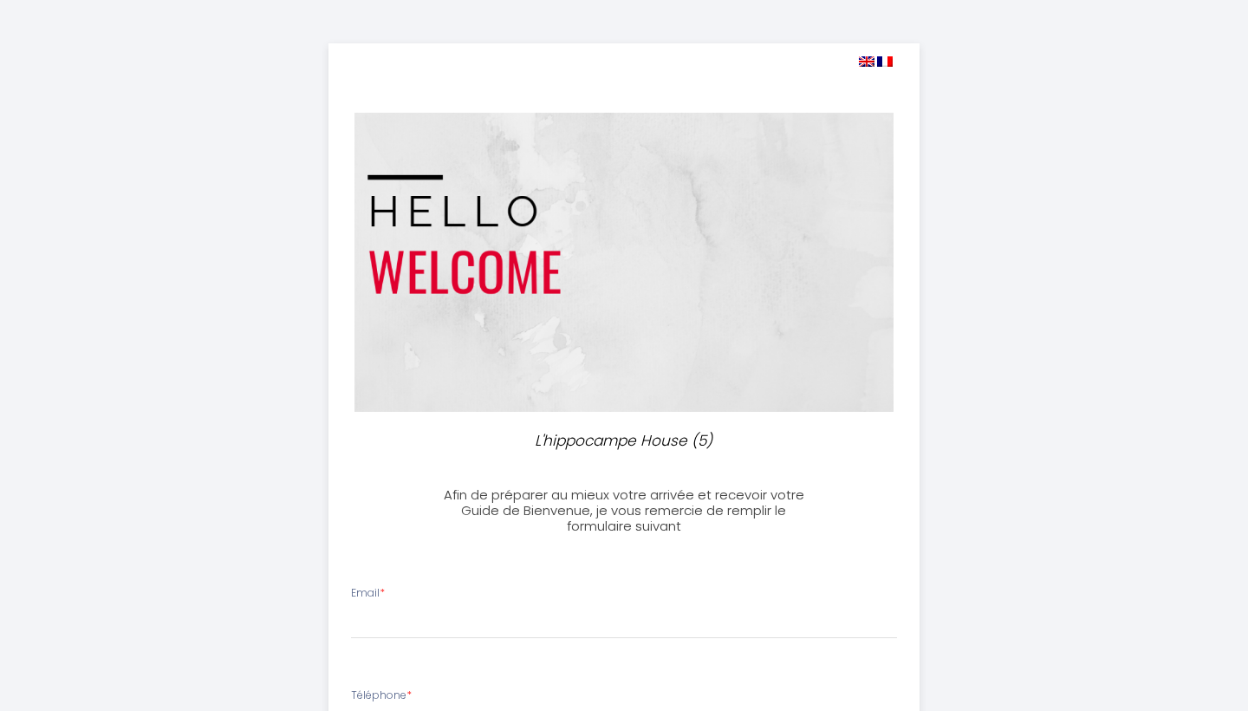
select select
click at [858, 64] on img at bounding box center [861, 61] width 16 height 10
select select
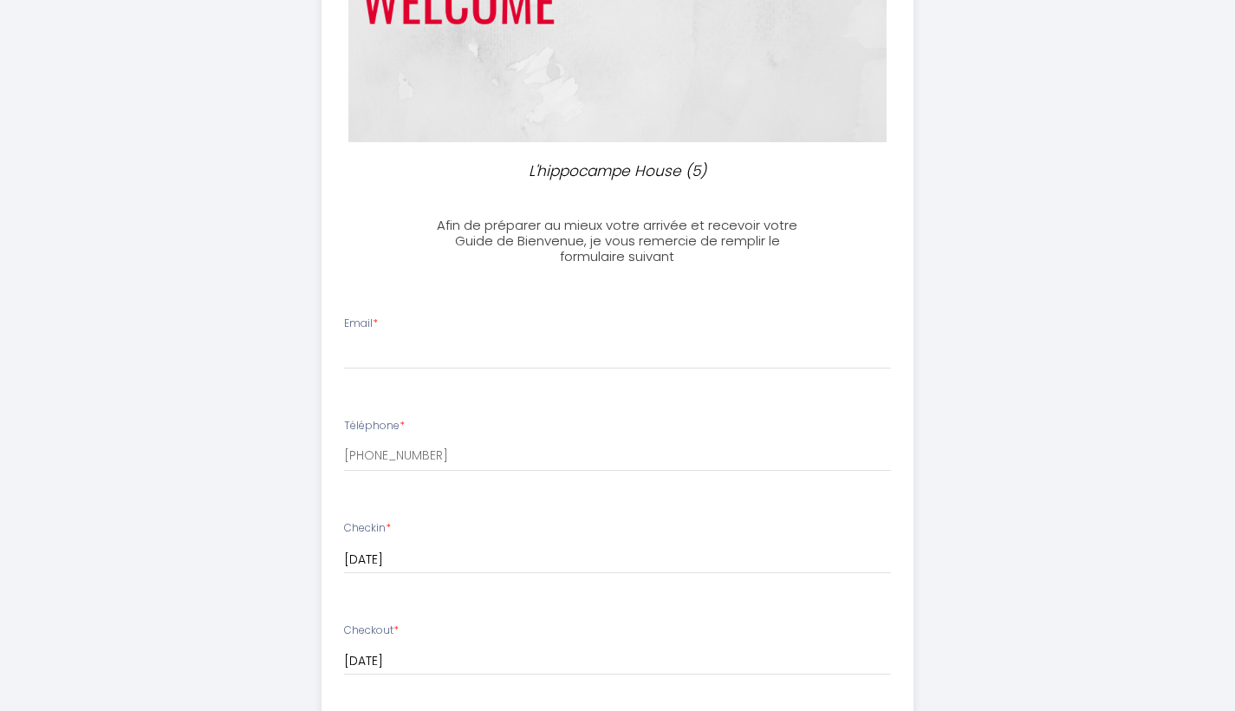
scroll to position [292, 0]
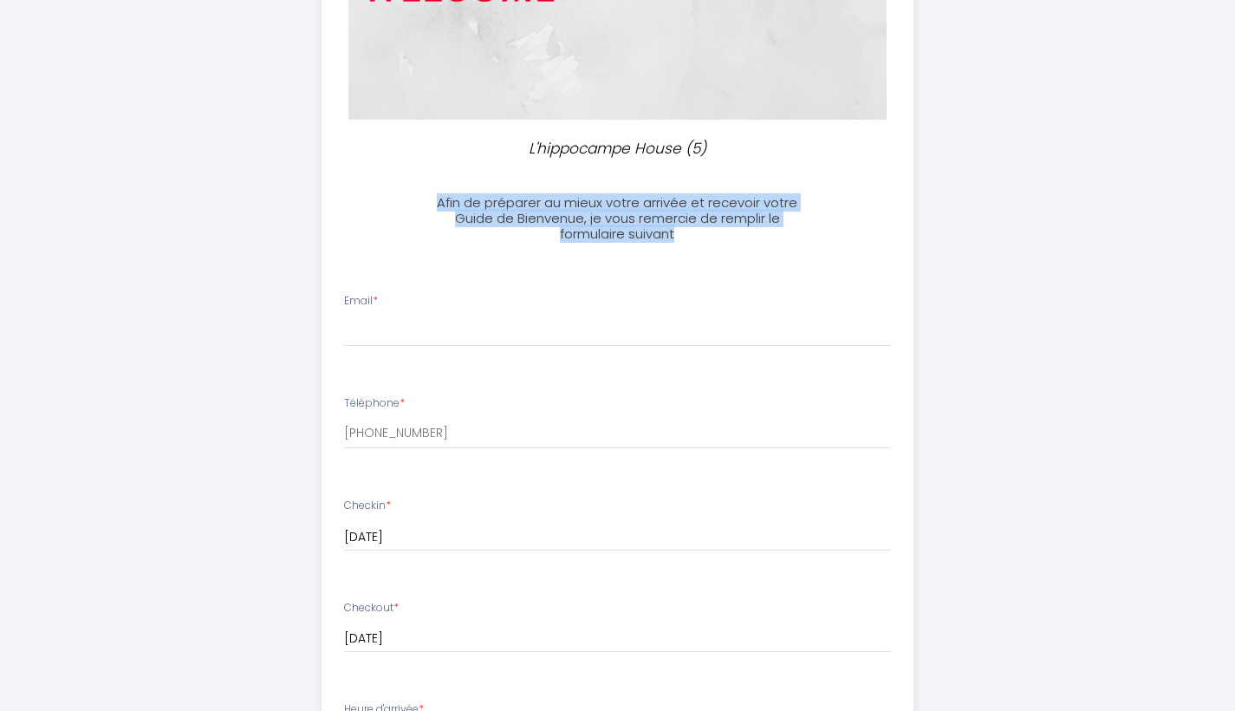
drag, startPoint x: 683, startPoint y: 232, endPoint x: 425, endPoint y: 195, distance: 261.0
click at [425, 195] on h3 "Afin de préparer au mieux votre arrivée et recevoir votre Guide de Bienvenue, j…" at bounding box center [618, 218] width 386 height 47
copy h3 "Afin de préparer au mieux votre arrivée et recevoir votre Guide de Bienvenue, j…"
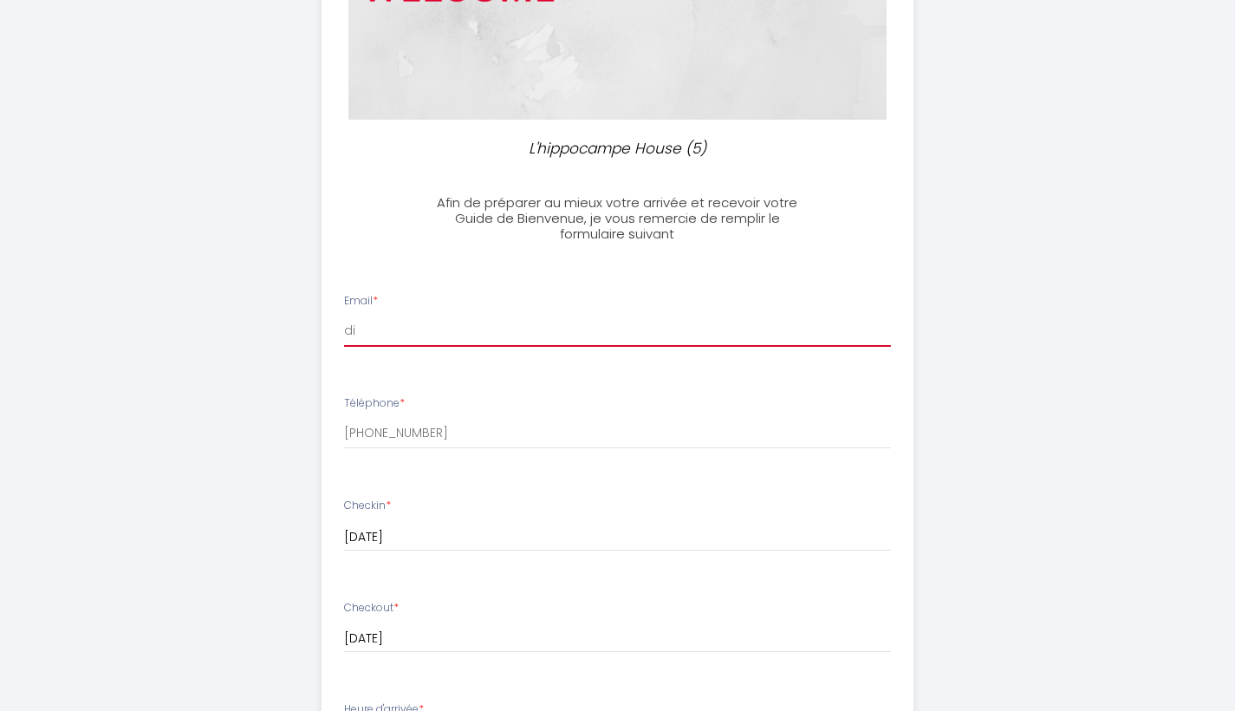
type input "di."
type input "[EMAIL_ADDRESS][DOMAIN_NAME]"
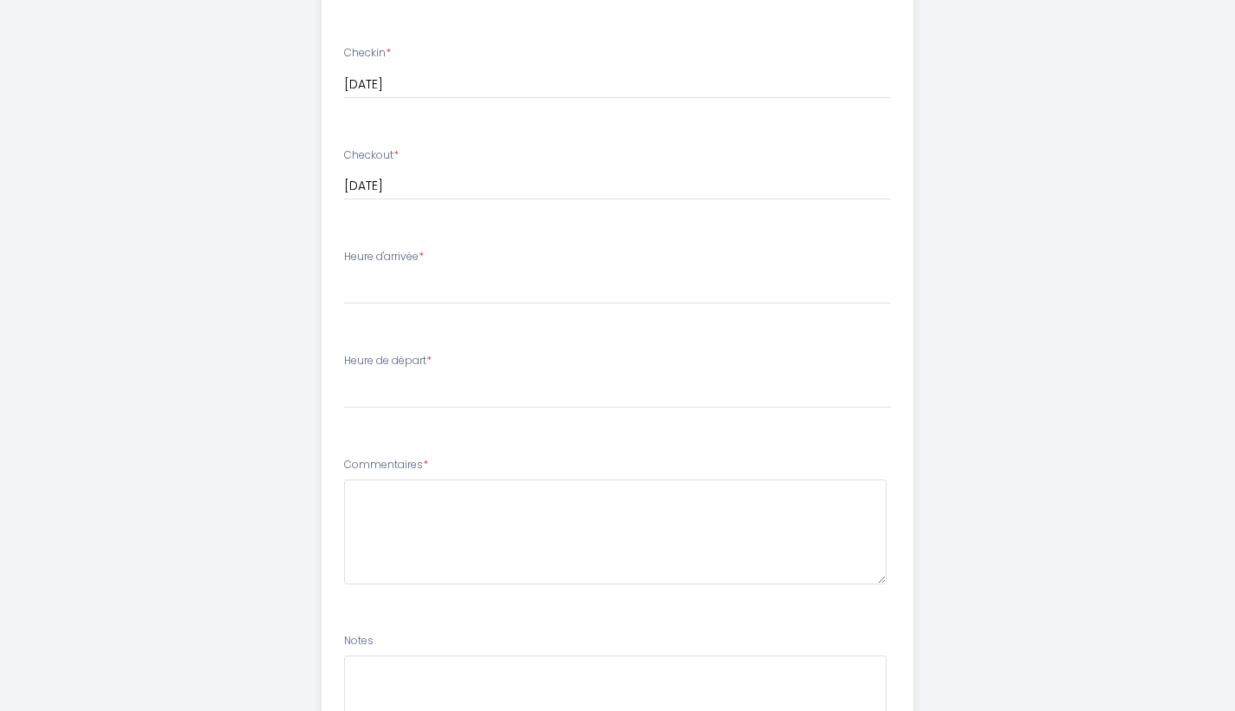
scroll to position [751, 0]
drag, startPoint x: 345, startPoint y: 242, endPoint x: 423, endPoint y: 248, distance: 78.2
click at [423, 248] on label "Heure d'arrivée *" at bounding box center [384, 251] width 80 height 16
copy label "Heure d'arrivée"
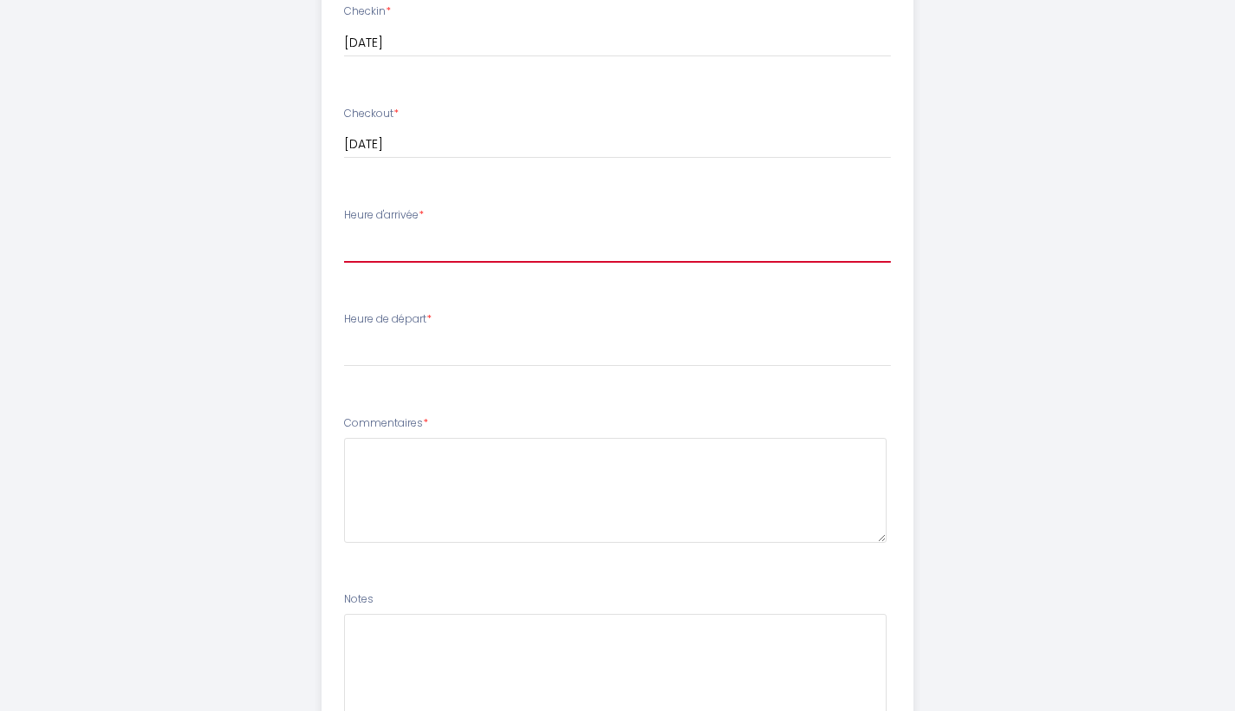
select select "17:00"
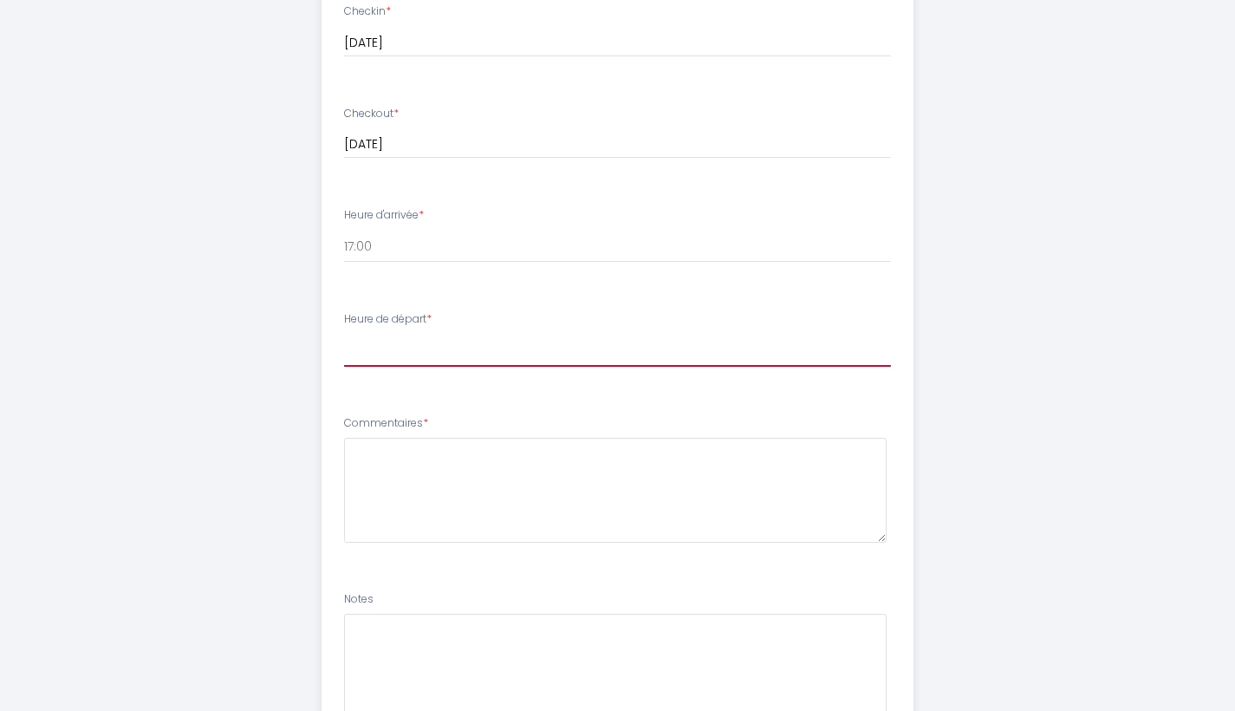
select select "10:00"
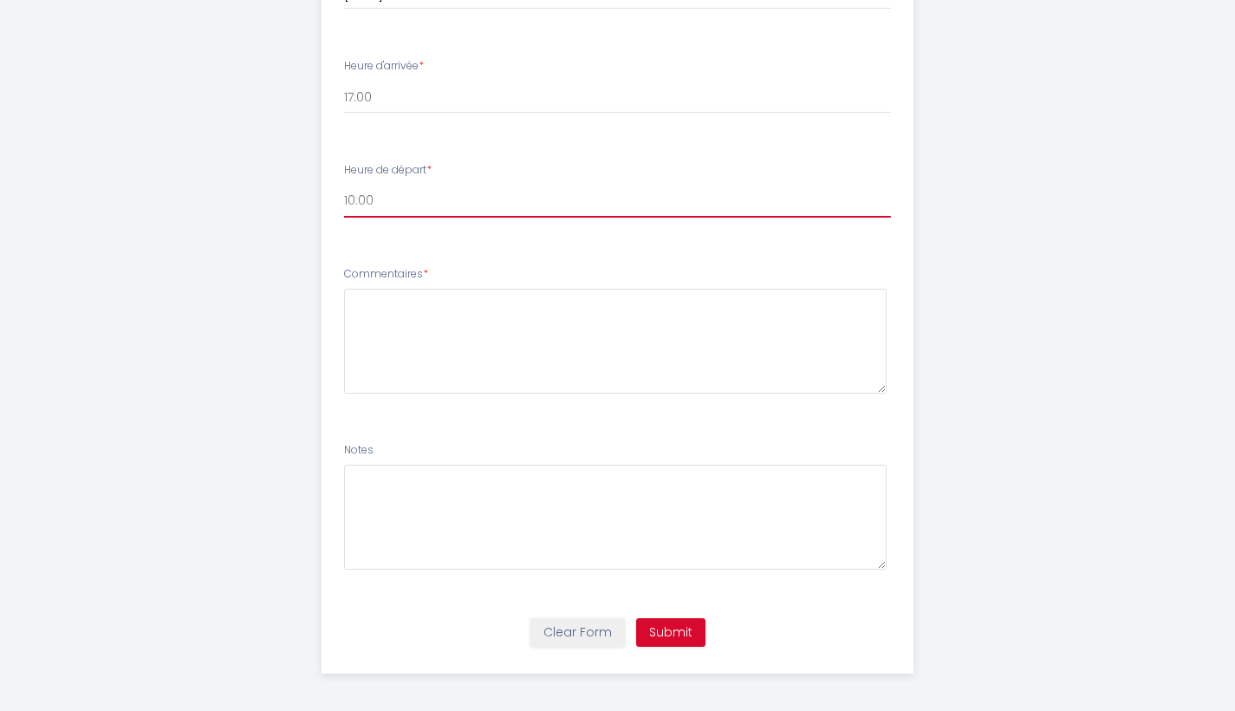
scroll to position [934, 0]
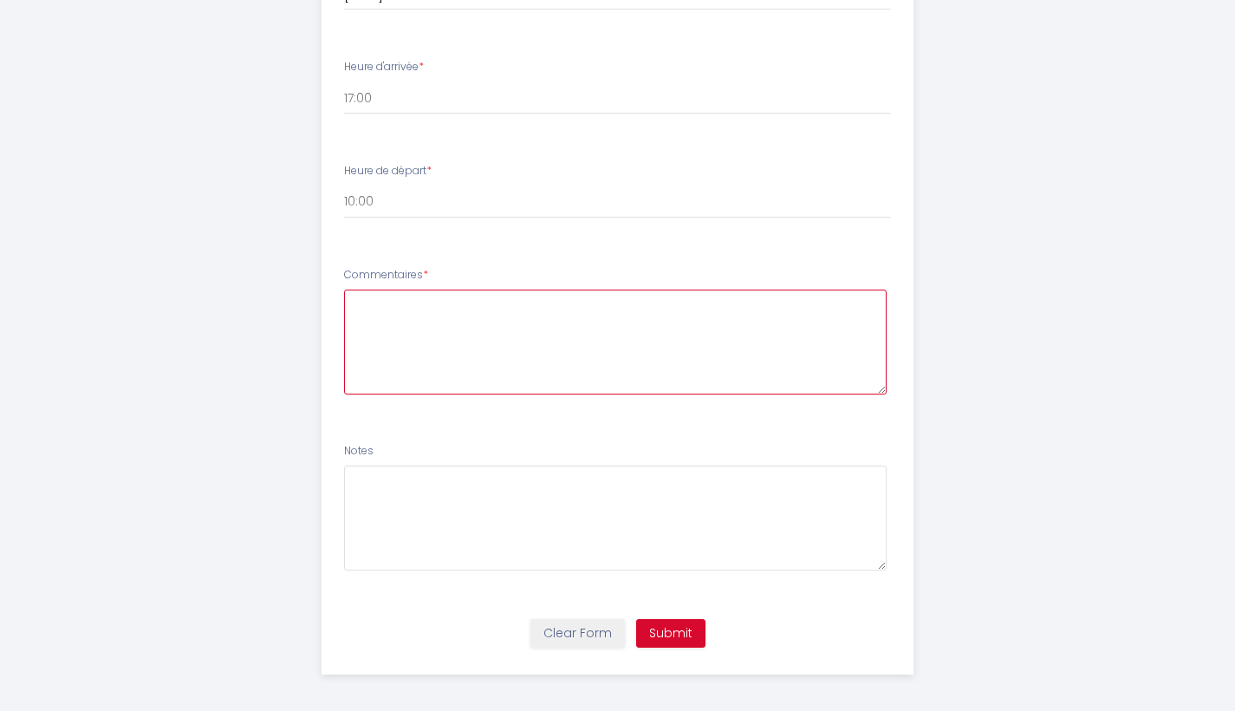
click at [511, 338] on textarea at bounding box center [615, 342] width 543 height 105
type textarea "Non"
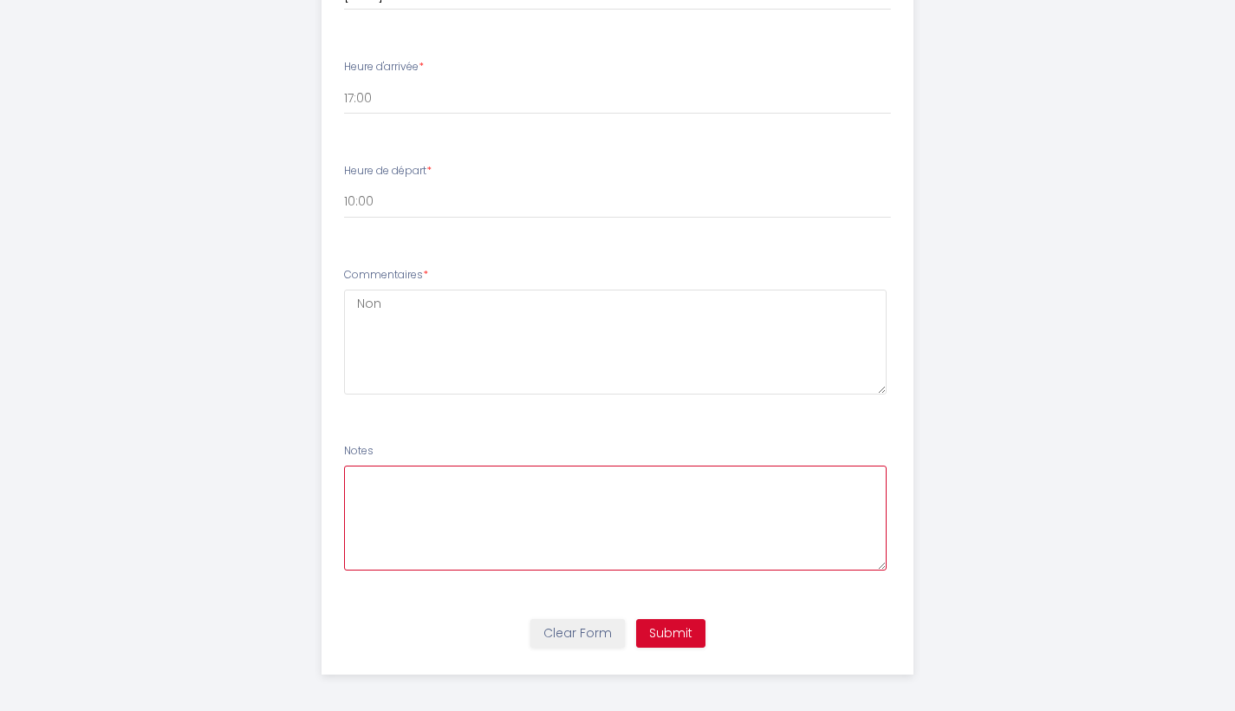
click at [617, 512] on textarea at bounding box center [615, 517] width 543 height 105
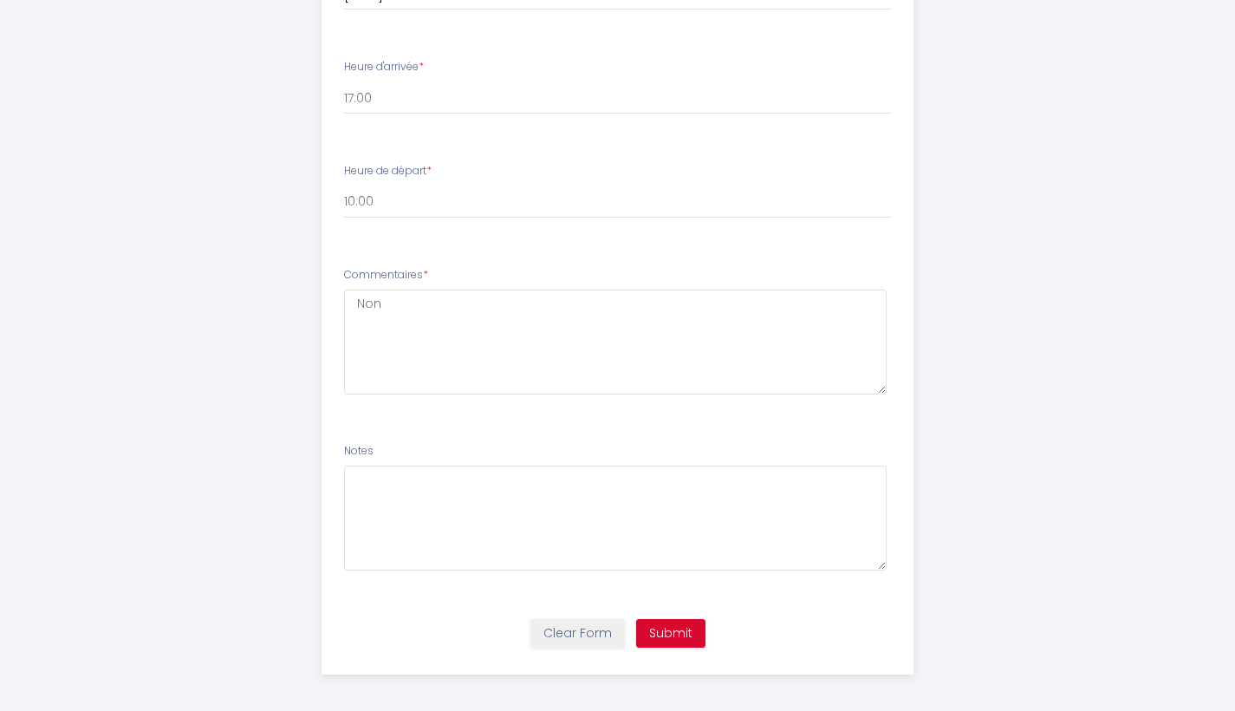
drag, startPoint x: 345, startPoint y: 269, endPoint x: 422, endPoint y: 273, distance: 77.3
click at [422, 273] on label "Commentaires *" at bounding box center [386, 275] width 84 height 16
copy label "Commentaires"
click at [681, 628] on button "Submit" at bounding box center [670, 633] width 69 height 29
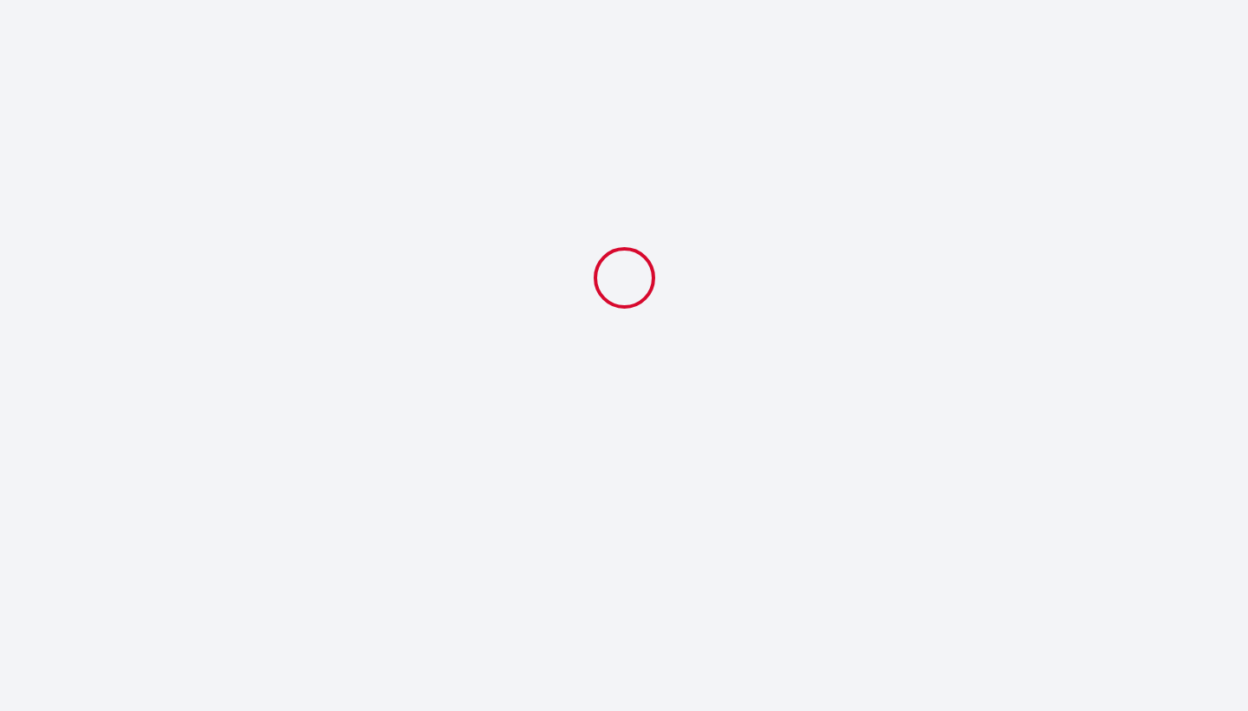
select select "17:00"
select select "10:00"
